Goal: Navigation & Orientation: Find specific page/section

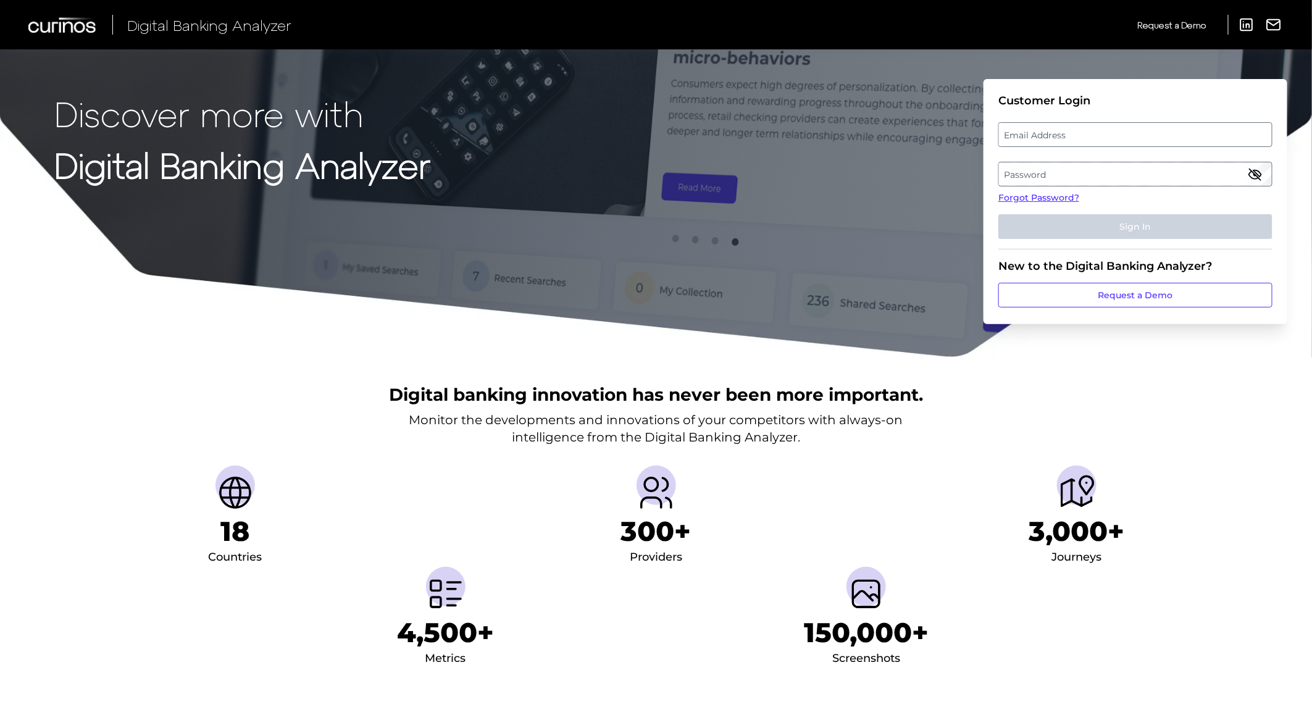
click at [1037, 131] on label "Email Address" at bounding box center [1135, 134] width 272 height 22
click at [1037, 131] on input "email" at bounding box center [1135, 134] width 274 height 25
type input "[PERSON_NAME][EMAIL_ADDRESS][DOMAIN_NAME]"
click at [1033, 170] on label "Password" at bounding box center [1135, 174] width 272 height 22
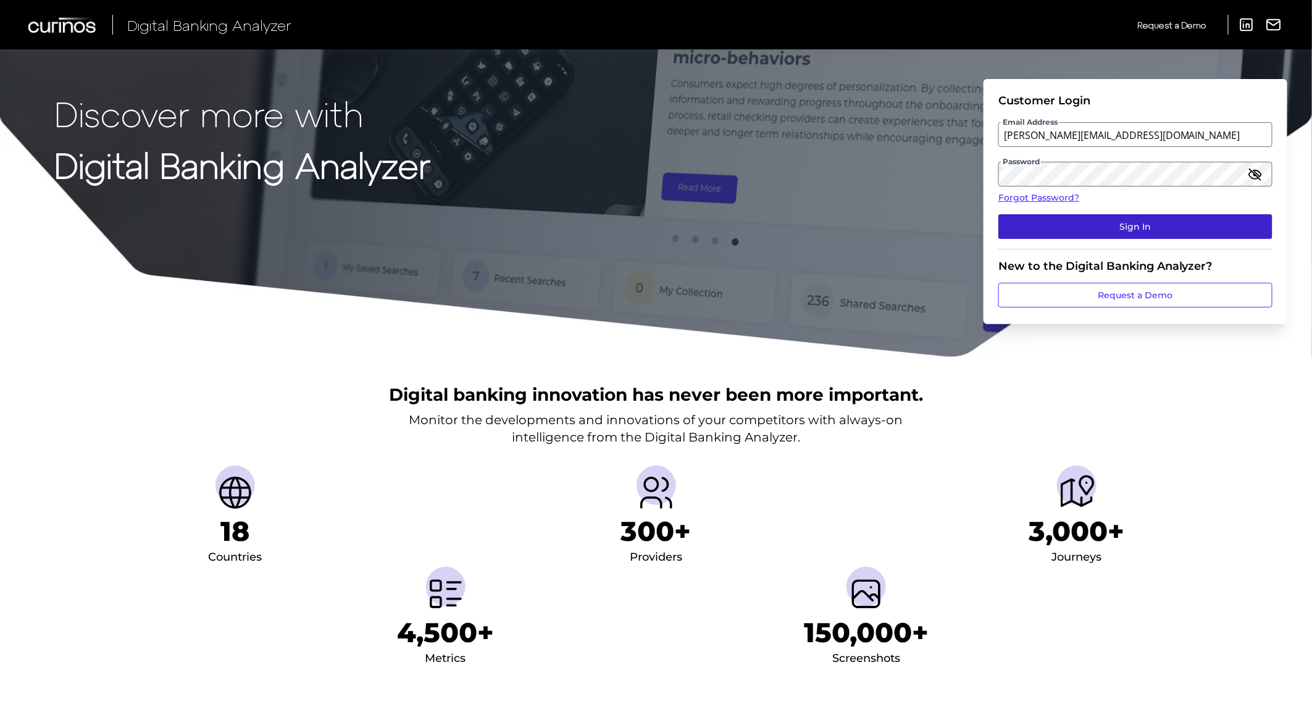
click at [1096, 223] on button "Sign In" at bounding box center [1135, 226] width 274 height 25
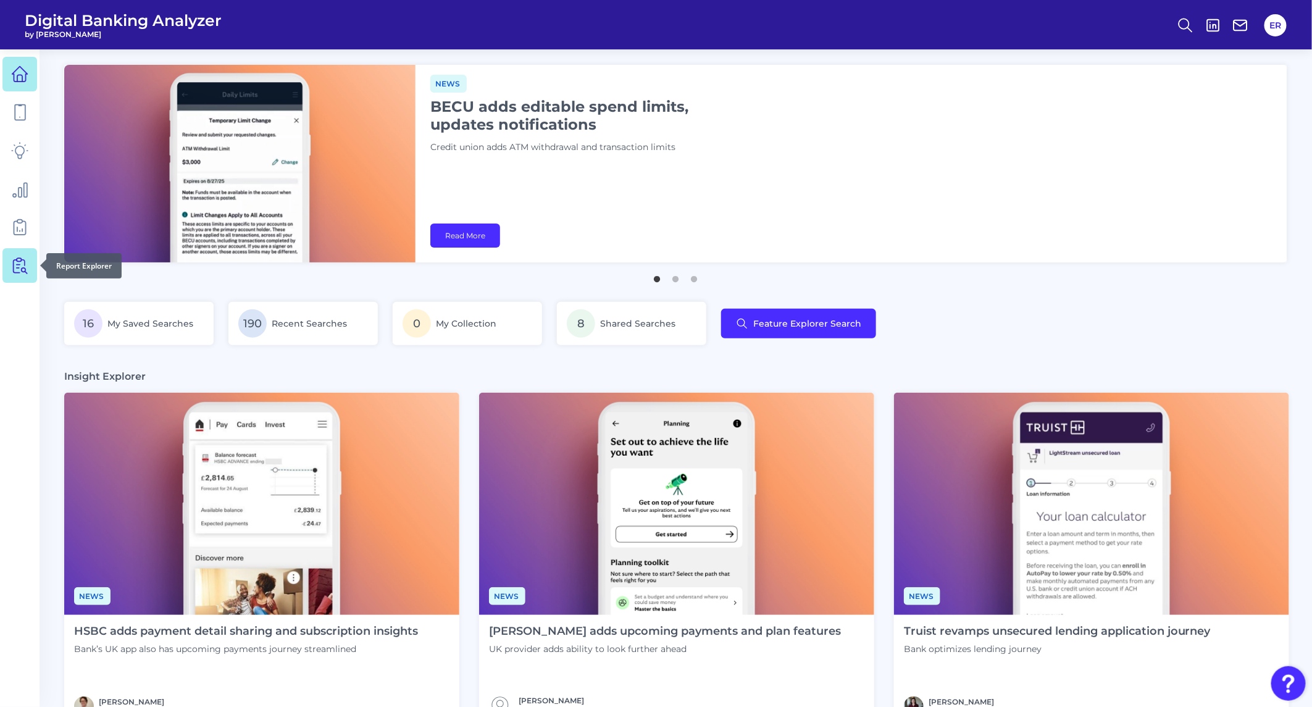
click at [12, 265] on icon at bounding box center [19, 265] width 17 height 17
